Goal: Information Seeking & Learning: Learn about a topic

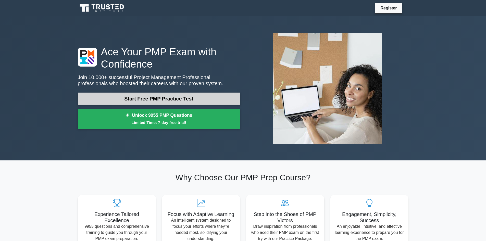
click at [160, 97] on link "Start Free PMP Practice Test" at bounding box center [159, 99] width 162 height 12
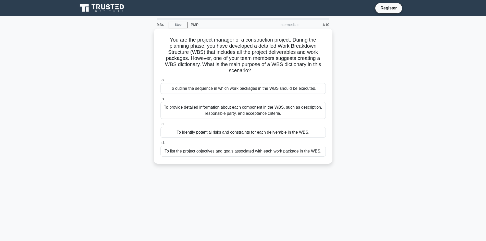
click at [239, 114] on div "To provide detailed information about each component in the WBS, such as descri…" at bounding box center [243, 110] width 165 height 17
click at [161, 101] on input "b. To provide detailed information about each component in the WBS, such as des…" at bounding box center [161, 99] width 0 height 3
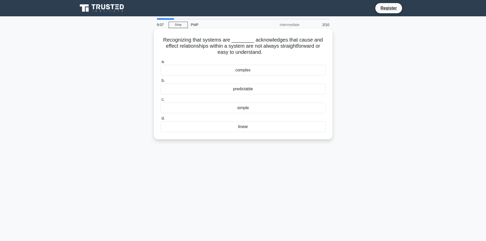
click at [240, 70] on div "complex" at bounding box center [243, 70] width 165 height 11
click at [161, 64] on input "a. complex" at bounding box center [161, 61] width 0 height 3
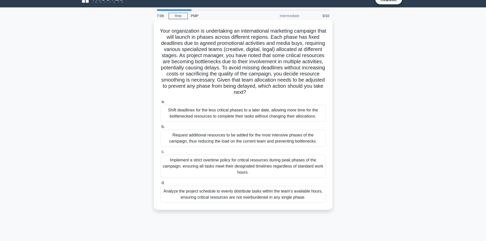
scroll to position [34, 0]
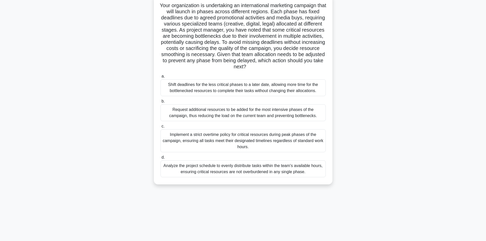
click at [200, 171] on div "Analyze the project schedule to evenly distribute tasks within the team's avail…" at bounding box center [243, 169] width 165 height 17
click at [161, 159] on input "d. Analyze the project schedule to evenly distribute tasks within the team's av…" at bounding box center [161, 157] width 0 height 3
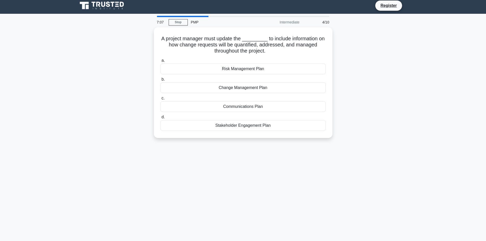
scroll to position [0, 0]
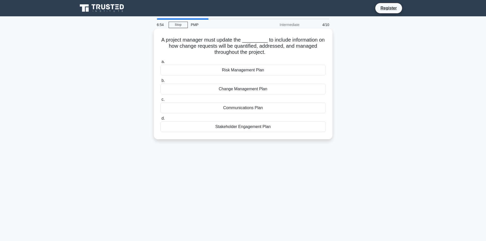
click at [238, 89] on div "Change Management Plan" at bounding box center [243, 89] width 165 height 11
click at [161, 82] on input "b. Change Management Plan" at bounding box center [161, 80] width 0 height 3
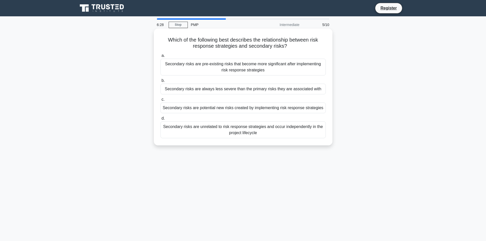
click at [215, 108] on div "Secondary risks are potential new risks created by implementing risk response s…" at bounding box center [243, 108] width 165 height 11
click at [161, 101] on input "c. Secondary risks are potential new risks created by implementing risk respons…" at bounding box center [161, 99] width 0 height 3
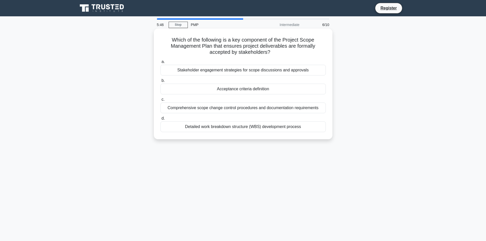
click at [242, 72] on div "Stakeholder engagement strategies for scope discussions and approvals" at bounding box center [243, 70] width 165 height 11
click at [161, 64] on input "a. Stakeholder engagement strategies for scope discussions and approvals" at bounding box center [161, 61] width 0 height 3
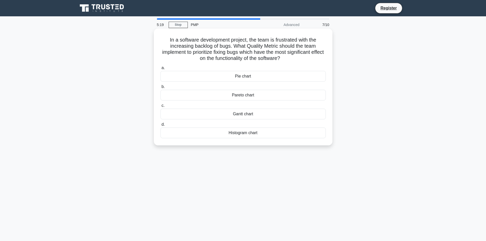
click at [265, 96] on div "Pareto chart" at bounding box center [243, 95] width 165 height 11
click at [161, 89] on input "b. Pareto chart" at bounding box center [161, 86] width 0 height 3
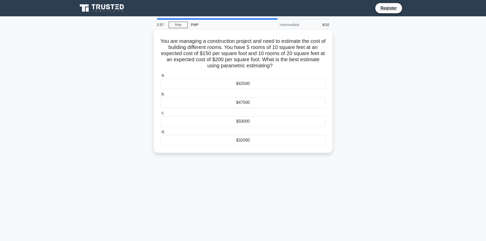
drag, startPoint x: 278, startPoint y: 114, endPoint x: 259, endPoint y: 219, distance: 106.9
drag, startPoint x: 259, startPoint y: 219, endPoint x: 116, endPoint y: 141, distance: 163.1
click at [116, 141] on div "You are managing a construction project and need to estimate the cost of buildi…" at bounding box center [243, 94] width 337 height 129
click at [246, 83] on div "$42500" at bounding box center [243, 82] width 165 height 11
click at [161, 76] on input "a. $42500" at bounding box center [161, 74] width 0 height 3
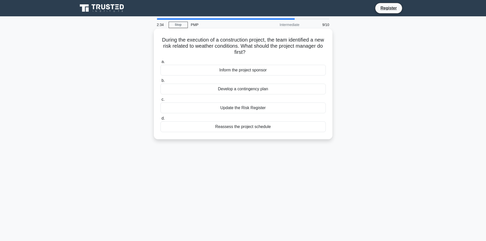
click at [253, 109] on div "Update the Risk Register" at bounding box center [243, 108] width 165 height 11
click at [161, 101] on input "c. Update the Risk Register" at bounding box center [161, 99] width 0 height 3
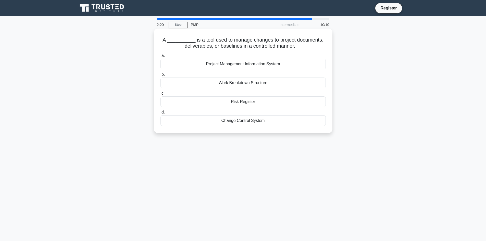
click at [256, 121] on div "Change Control System" at bounding box center [243, 120] width 165 height 11
click at [161, 114] on input "d. Change Control System" at bounding box center [161, 112] width 0 height 3
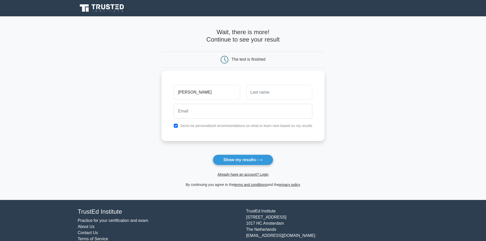
type input "james"
click at [293, 90] on input "text" at bounding box center [279, 92] width 66 height 15
type input "weiss"
click at [265, 108] on input "email" at bounding box center [243, 111] width 139 height 15
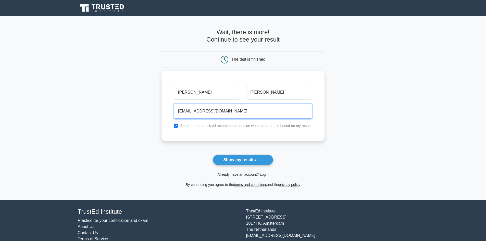
type input "parkstonhistory@hotmail.com"
click at [175, 126] on input "checkbox" at bounding box center [176, 126] width 4 height 4
checkbox input "false"
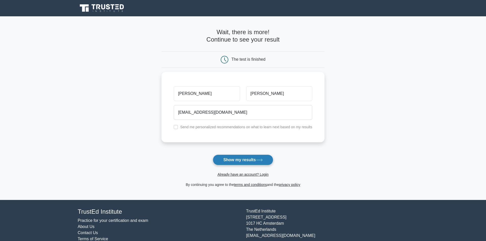
click at [236, 161] on button "Show my results" at bounding box center [243, 160] width 60 height 11
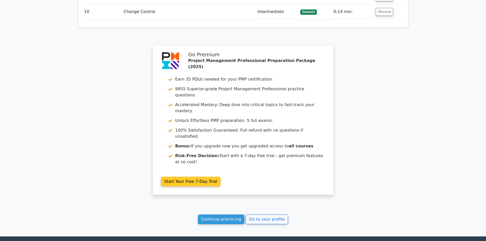
scroll to position [755, 0]
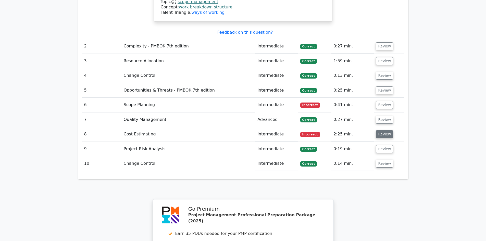
click at [381, 130] on button "Review" at bounding box center [384, 134] width 17 height 8
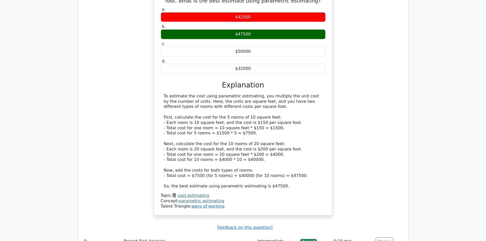
scroll to position [934, 0]
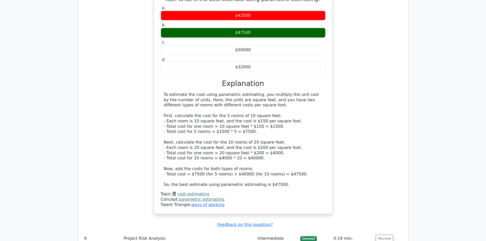
click at [372, 108] on div "You are managing a construction project and need to estimate the cost of buildi…" at bounding box center [243, 91] width 322 height 257
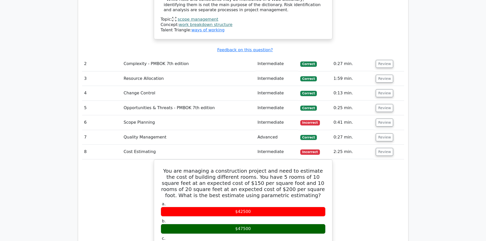
scroll to position [692, 0]
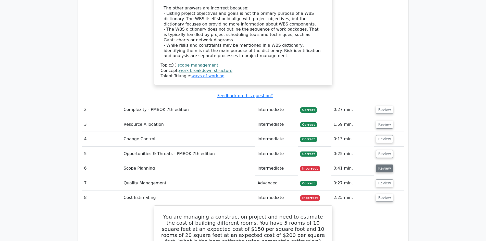
click at [383, 165] on button "Review" at bounding box center [384, 169] width 17 height 8
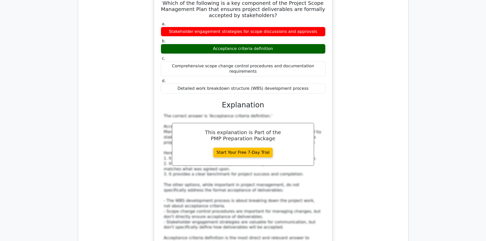
scroll to position [922, 0]
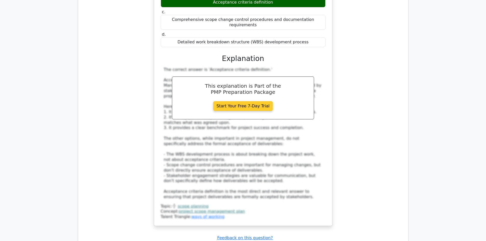
click at [239, 101] on link "Start Your Free 7-Day Trial" at bounding box center [243, 106] width 60 height 10
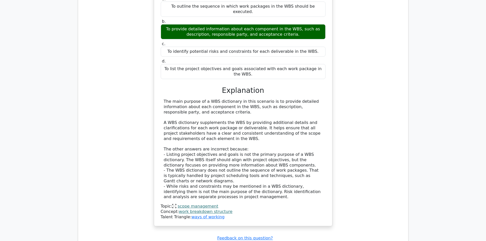
scroll to position [526, 0]
